Goal: Information Seeking & Learning: Learn about a topic

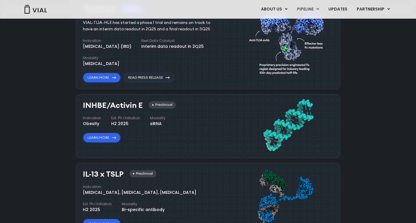
scroll to position [409, 0]
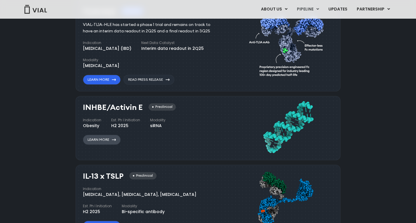
click at [116, 136] on link "Learn More" at bounding box center [102, 140] width 38 height 10
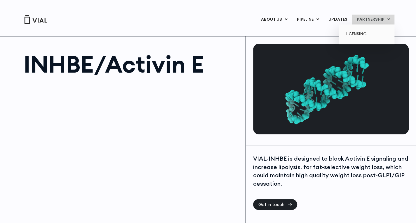
click at [363, 20] on link "PARTNERSHIP" at bounding box center [373, 20] width 43 height 10
click at [359, 34] on link "LICENSING" at bounding box center [366, 33] width 51 height 9
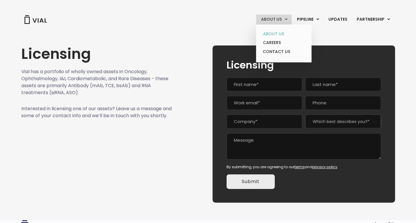
click at [276, 34] on link "ABOUT US" at bounding box center [283, 33] width 51 height 9
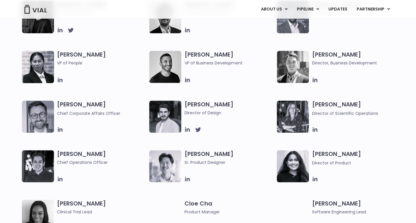
scroll to position [290, 0]
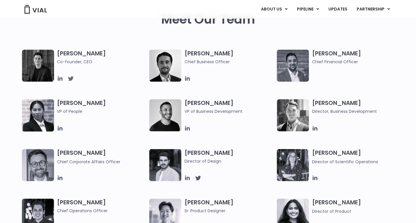
click at [71, 79] on icon at bounding box center [71, 78] width 6 height 5
click at [59, 79] on icon at bounding box center [60, 78] width 6 height 6
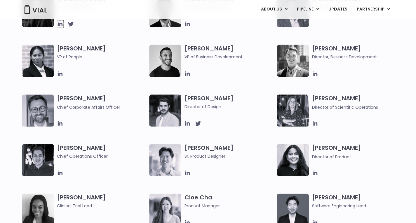
scroll to position [349, 0]
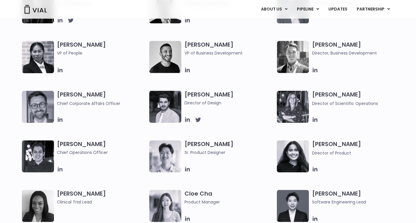
click at [61, 168] on icon at bounding box center [60, 169] width 5 height 5
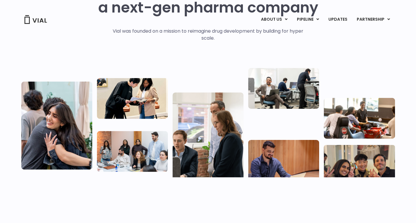
scroll to position [0, 0]
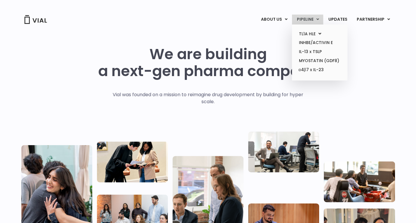
click at [311, 18] on link "PIPELINE" at bounding box center [307, 20] width 31 height 10
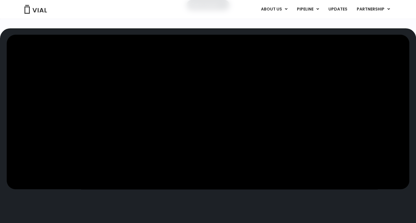
scroll to position [84, 0]
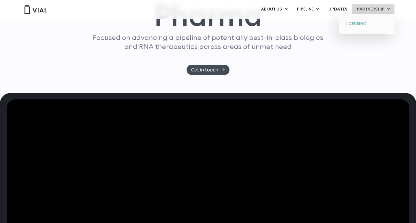
click at [356, 25] on link "LICENSING" at bounding box center [366, 23] width 51 height 9
